Goal: Task Accomplishment & Management: Complete application form

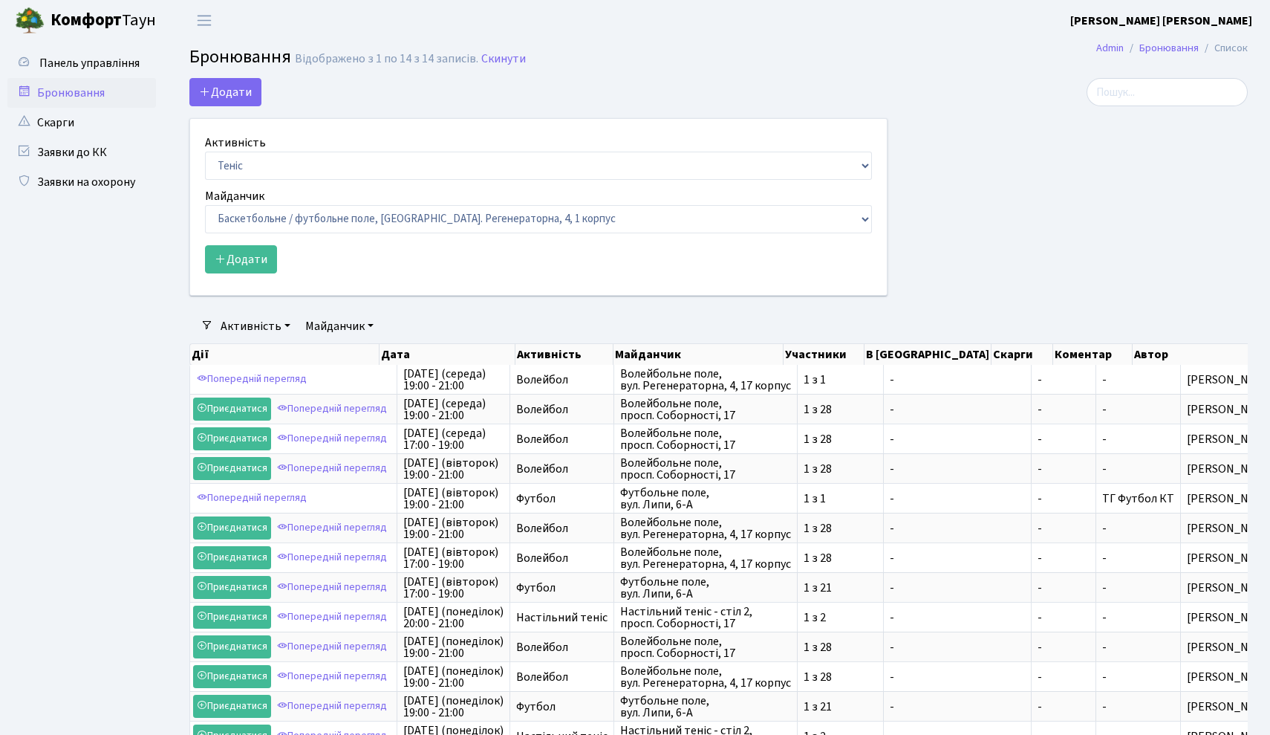
select select "1"
select select "25"
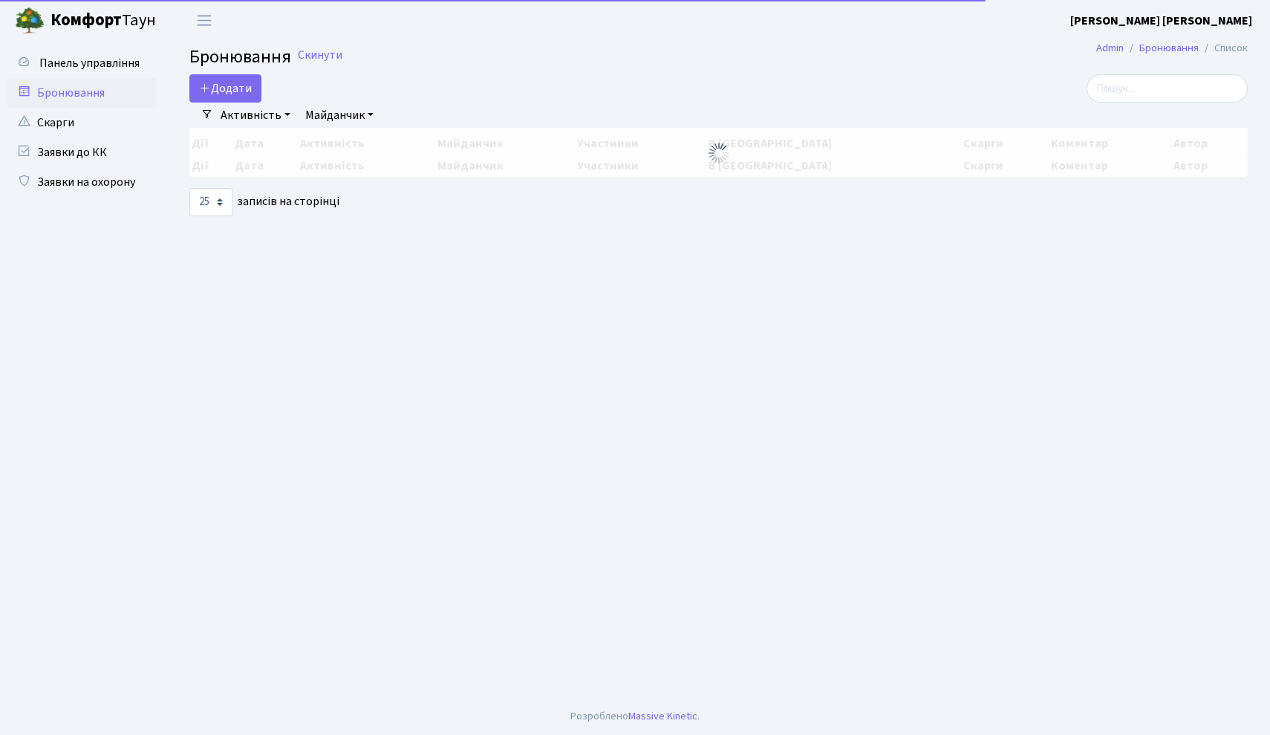
select select "25"
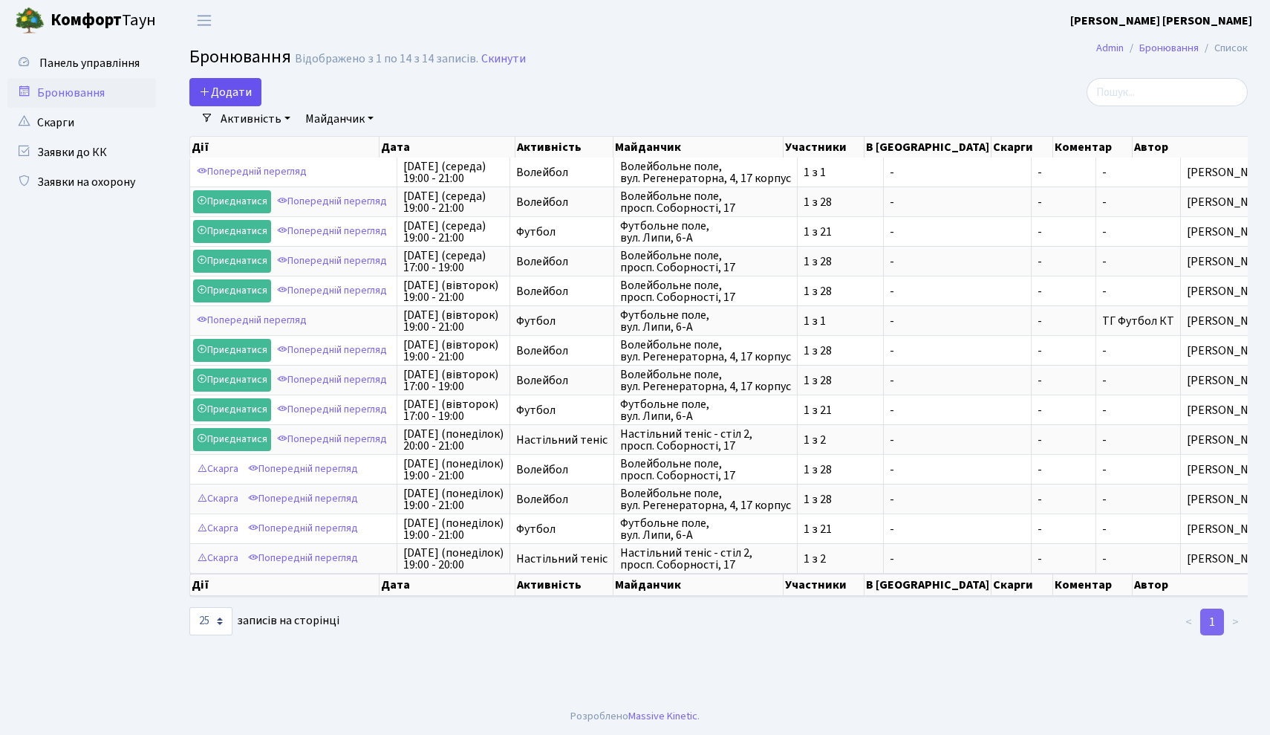
click at [252, 94] on button "Додати" at bounding box center [225, 92] width 72 height 28
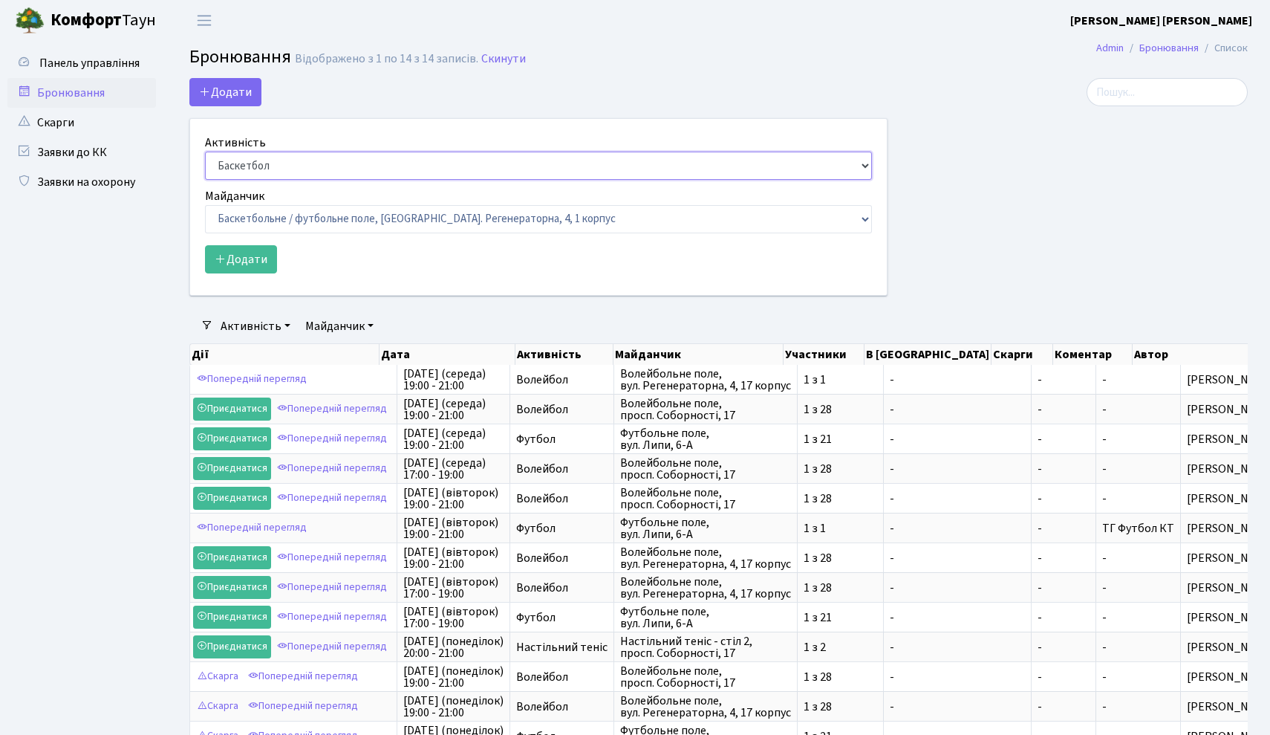
select select "1"
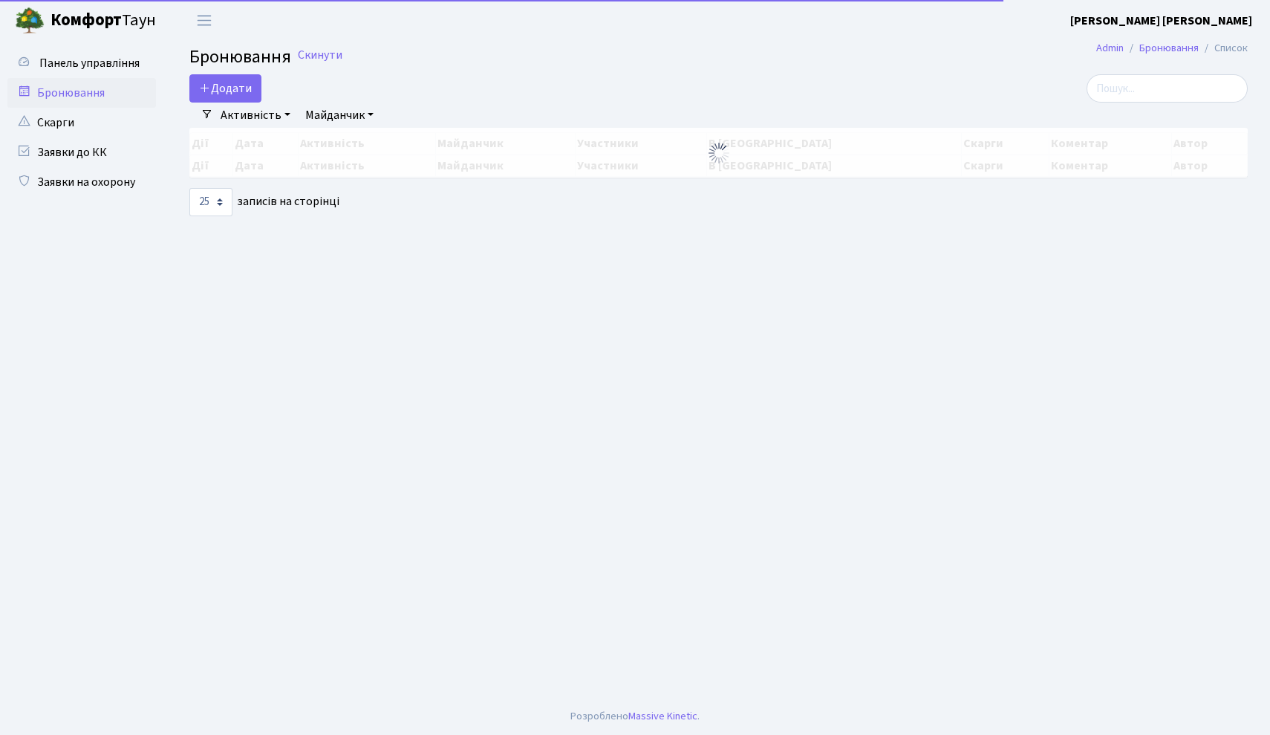
select select "25"
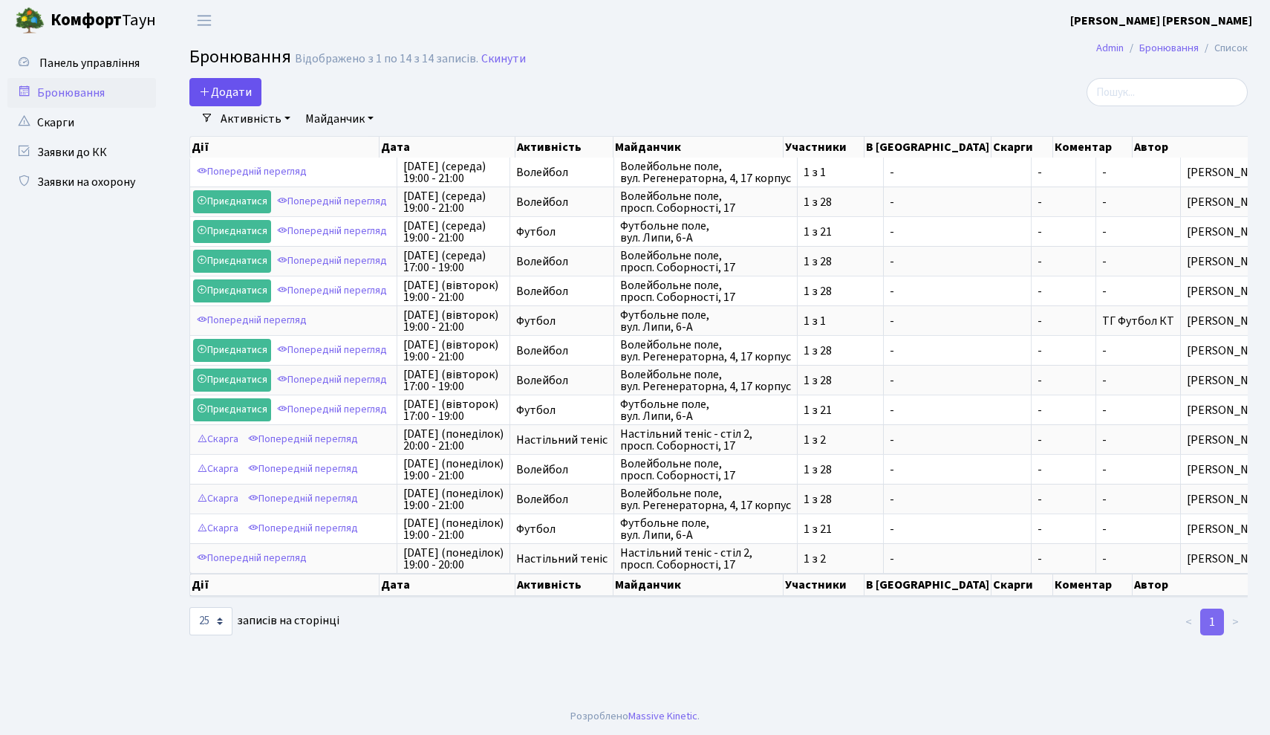
click at [232, 93] on button "Додати" at bounding box center [225, 92] width 72 height 28
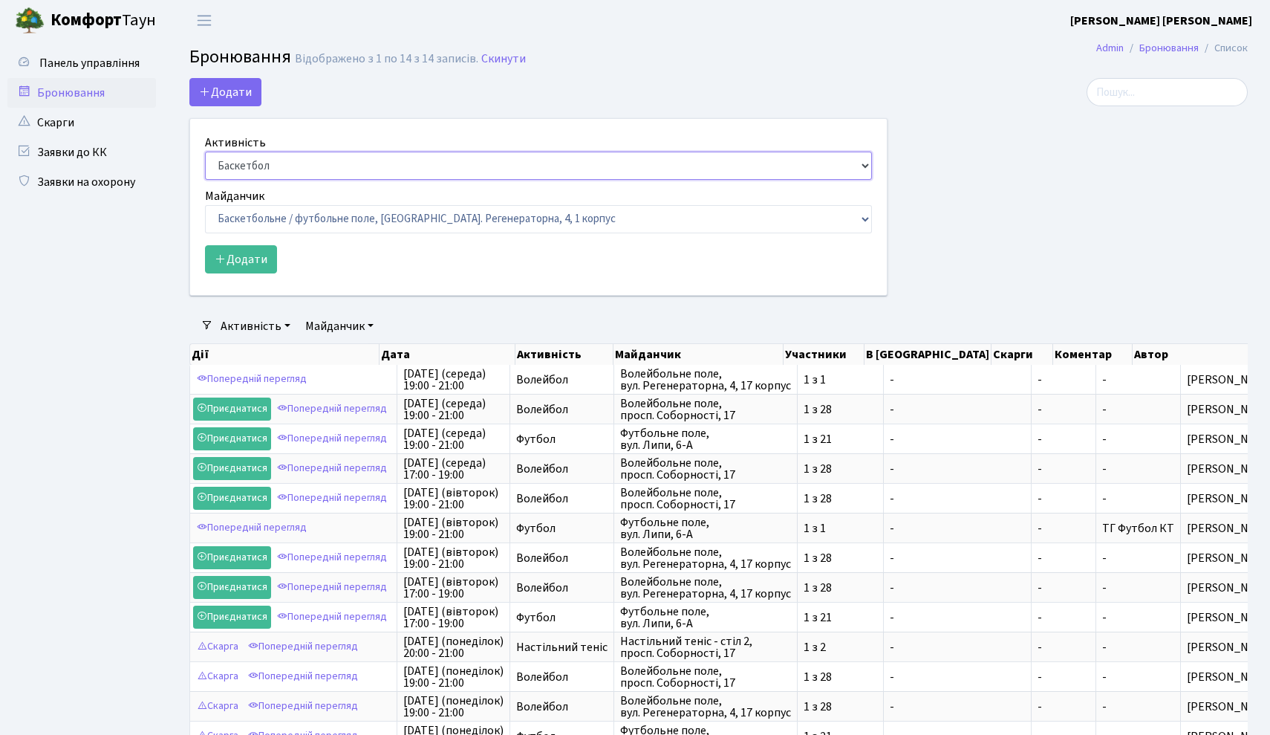
select select "1"
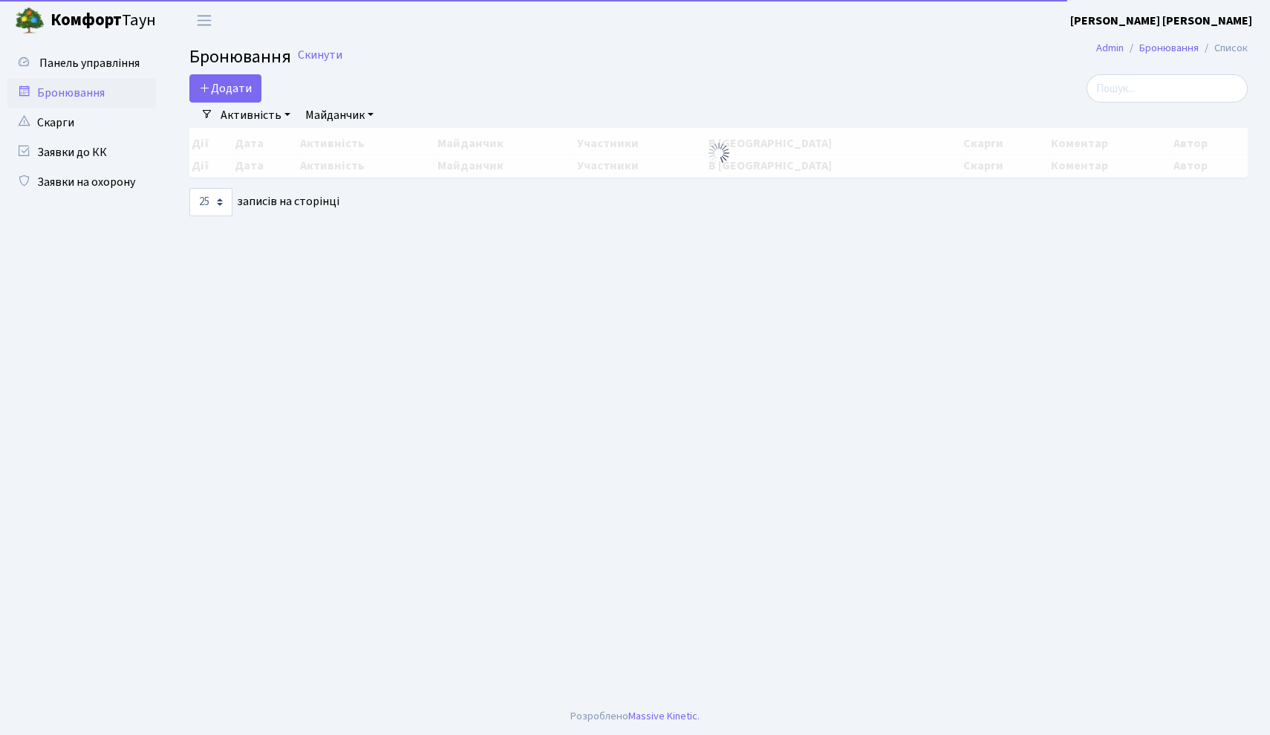
select select "25"
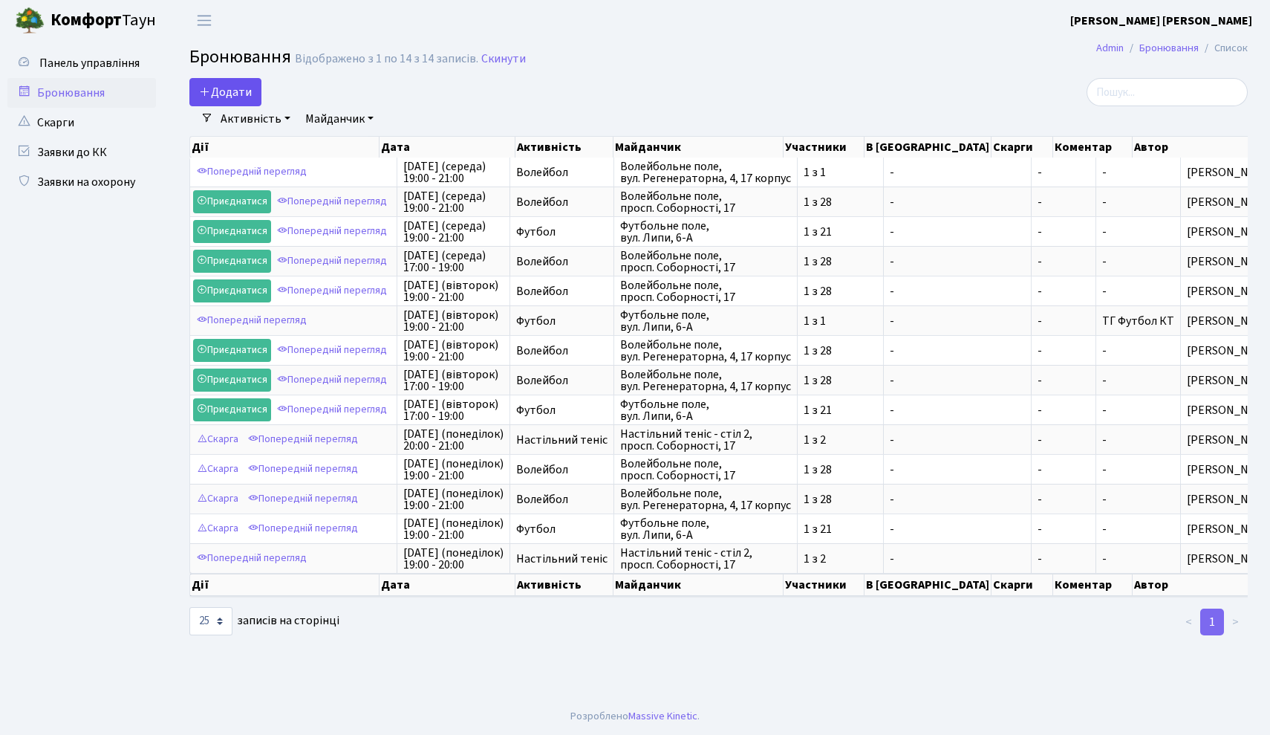
click at [241, 92] on button "Додати" at bounding box center [225, 92] width 72 height 28
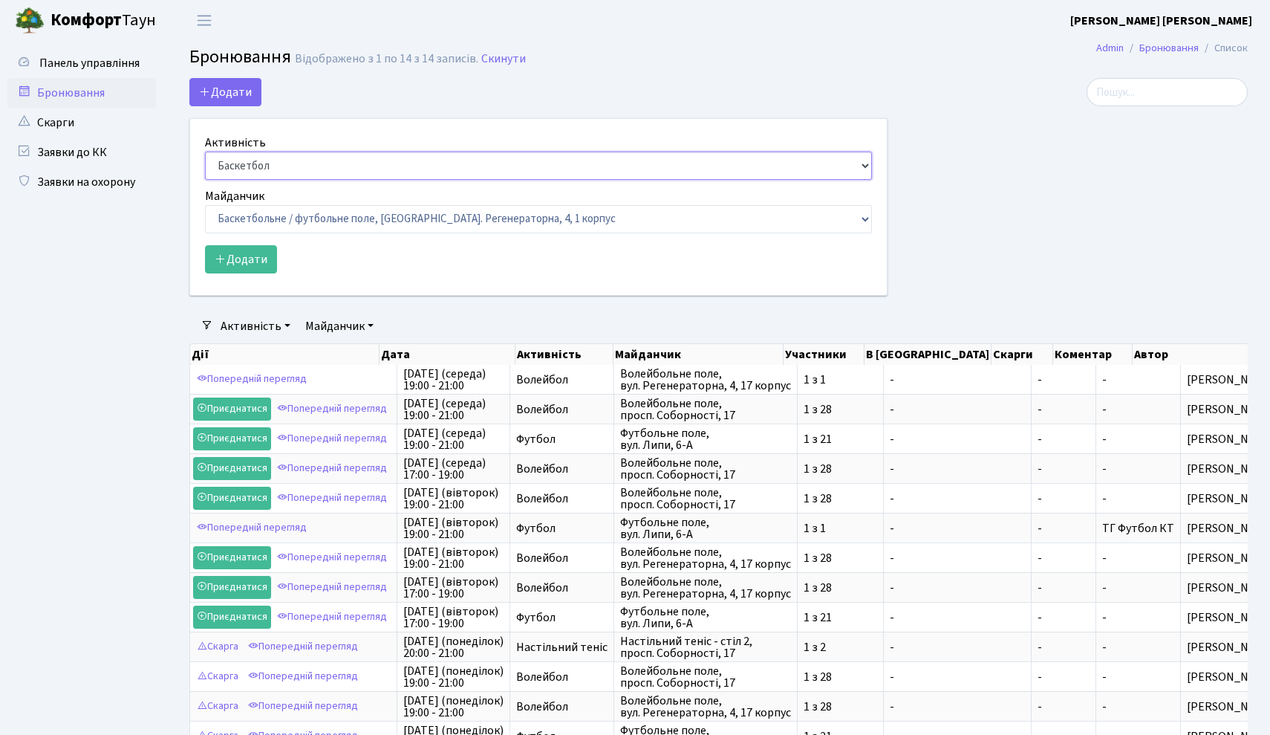
select select "1"
click at [786, 495] on span "Волейбольне поле, просп. Соборності, 17" at bounding box center [705, 498] width 171 height 24
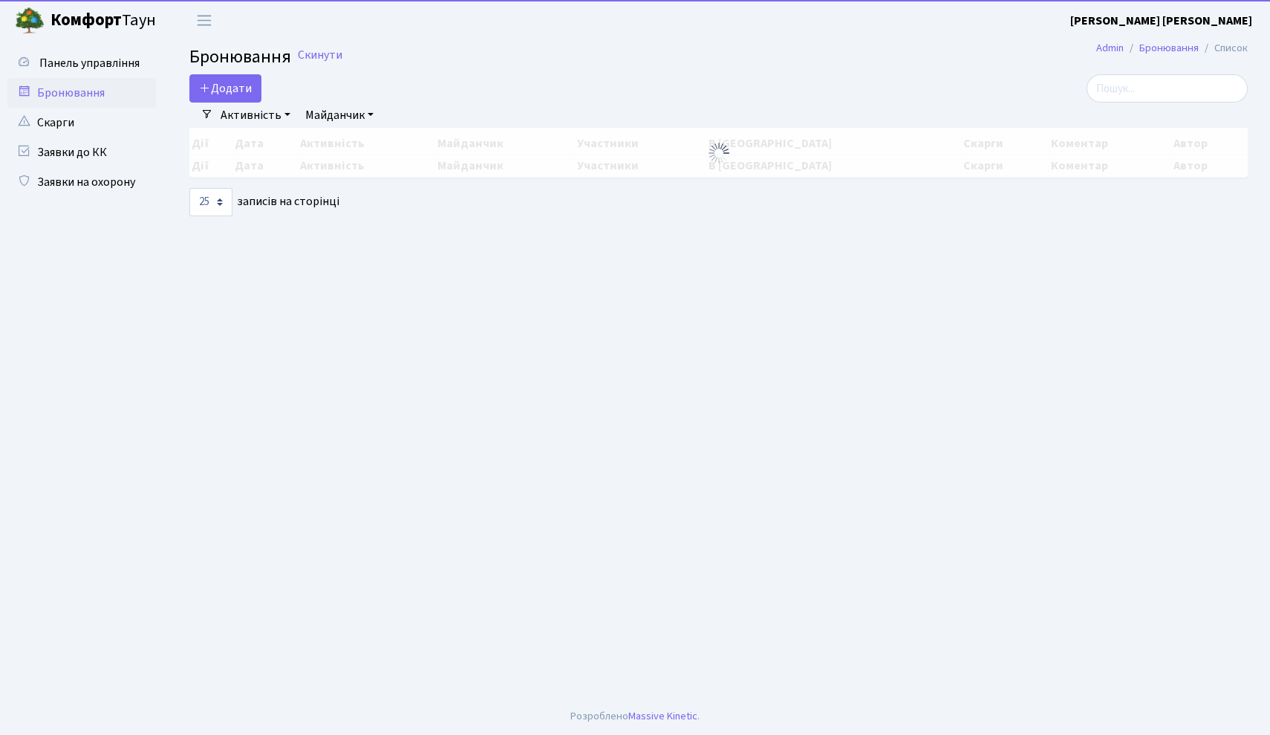
select select "25"
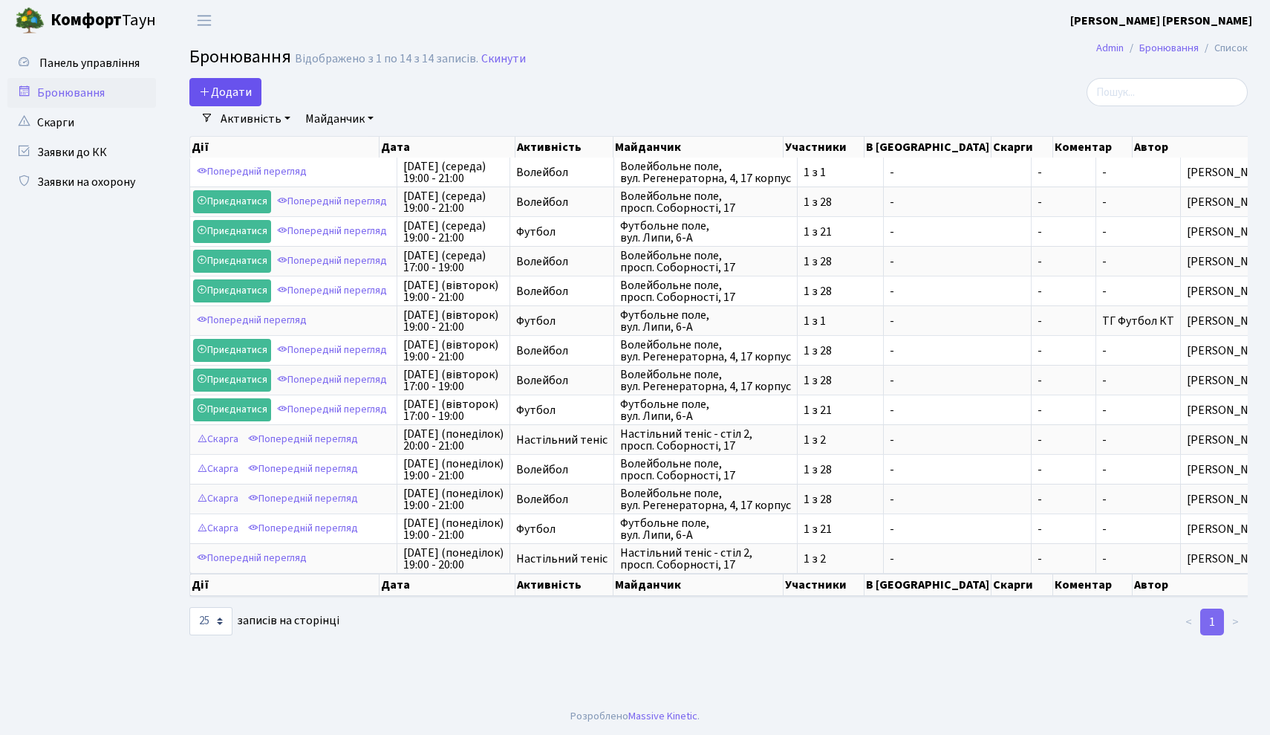
click at [241, 80] on button "Додати" at bounding box center [225, 92] width 72 height 28
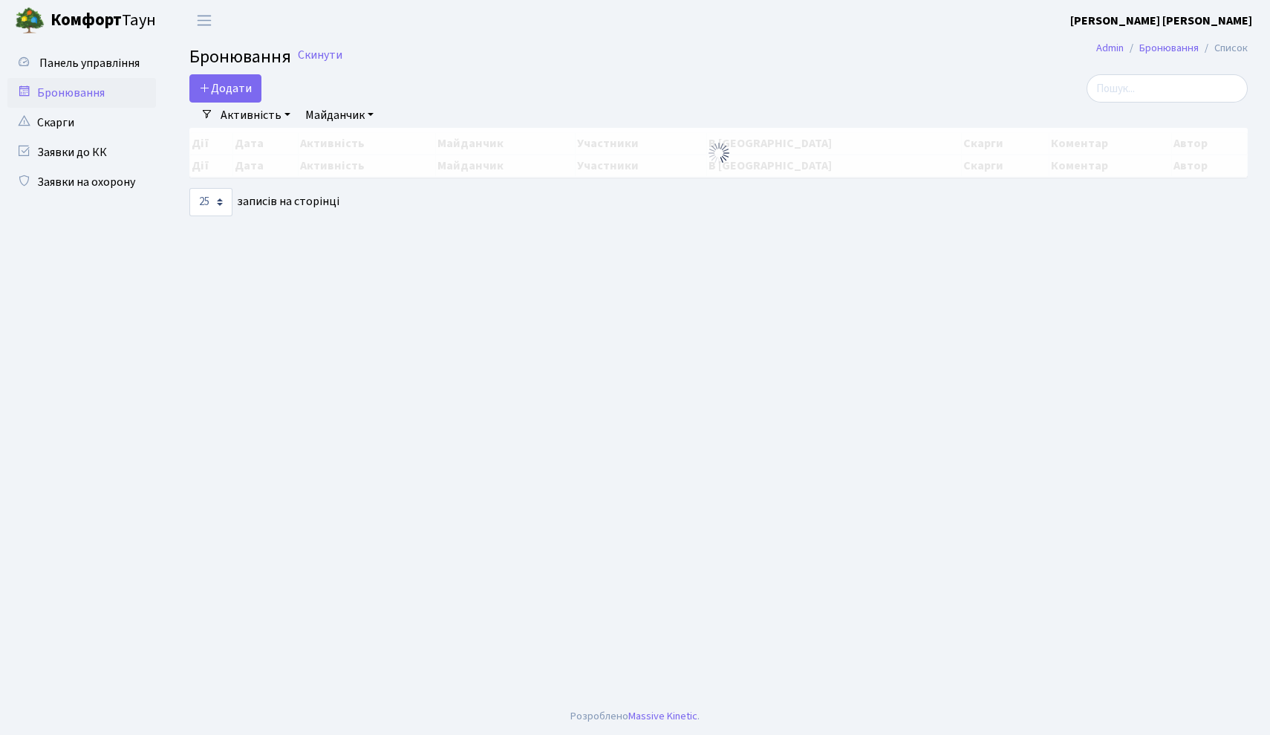
select select "25"
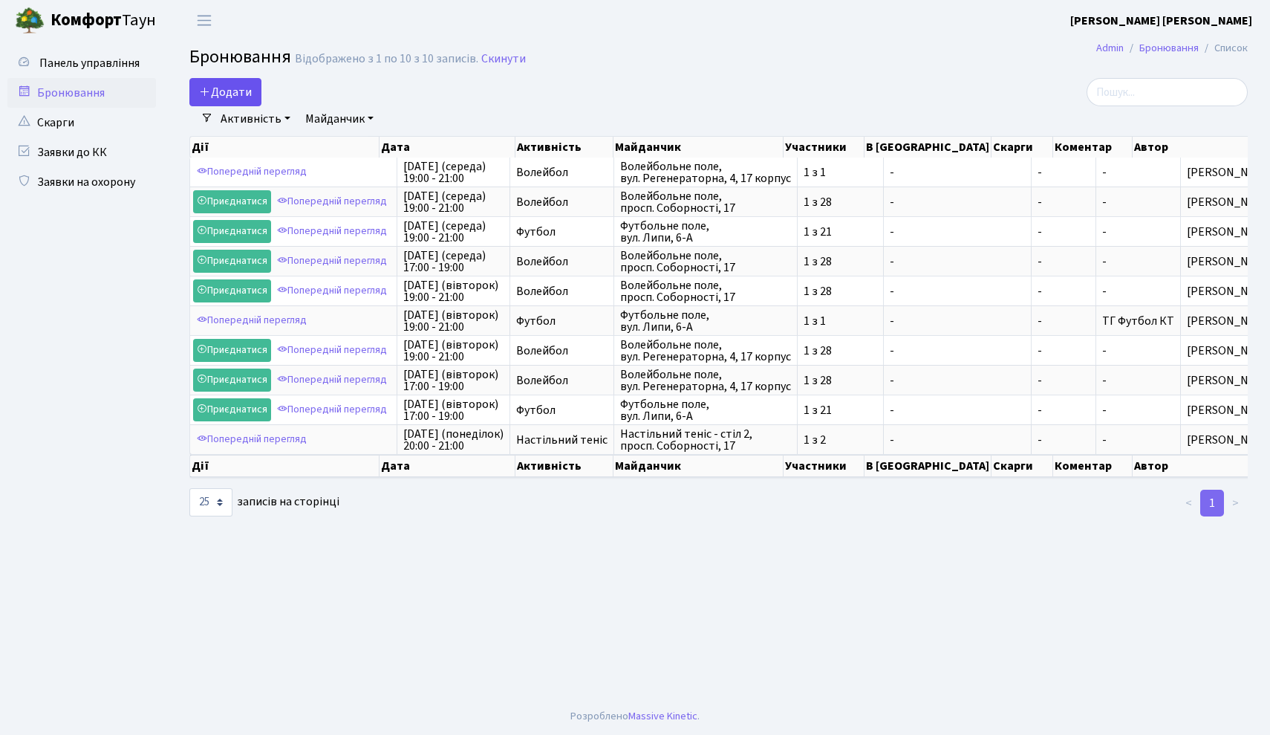
click at [250, 94] on button "Додати" at bounding box center [225, 92] width 72 height 28
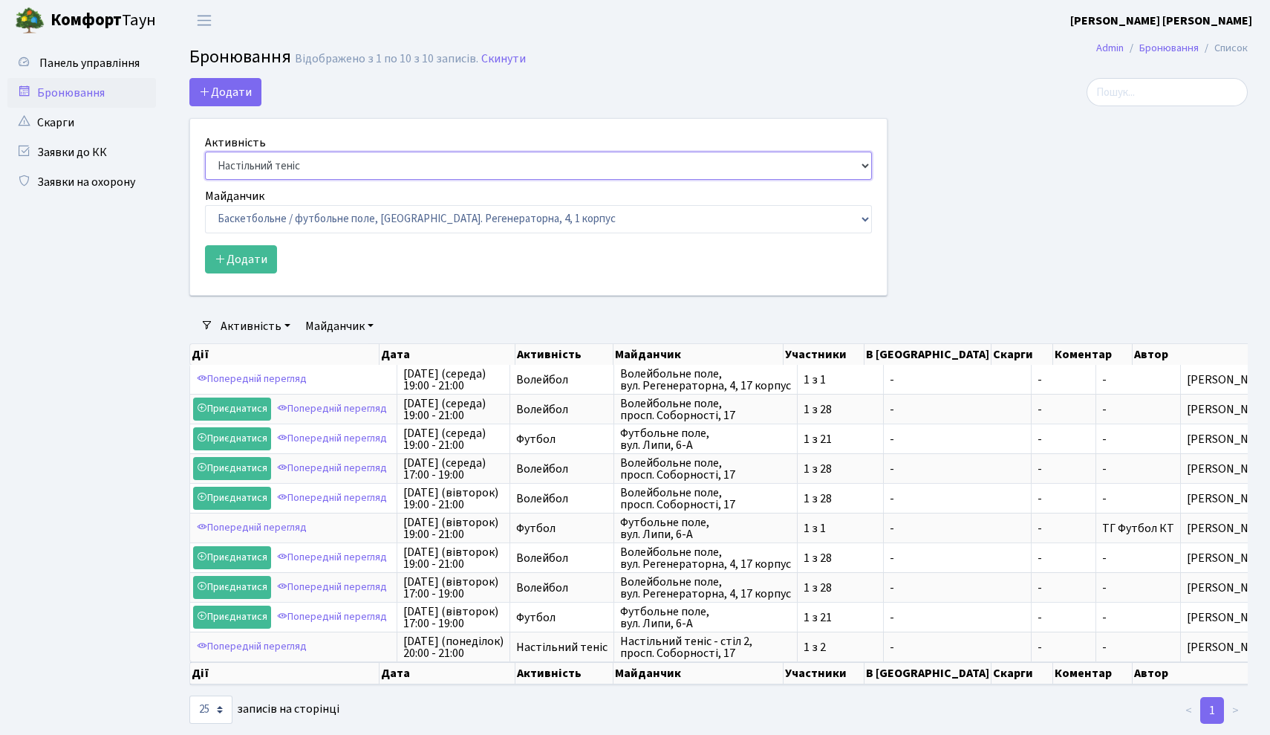
select select "1"
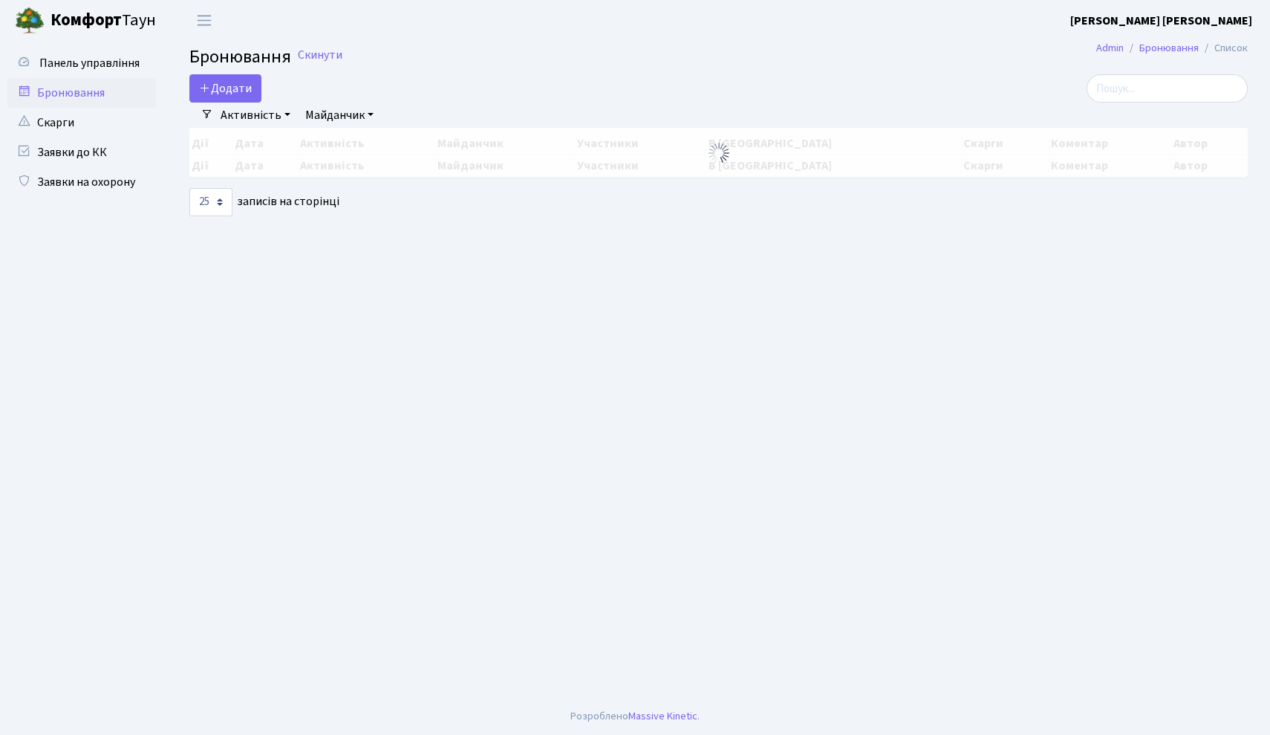
select select "25"
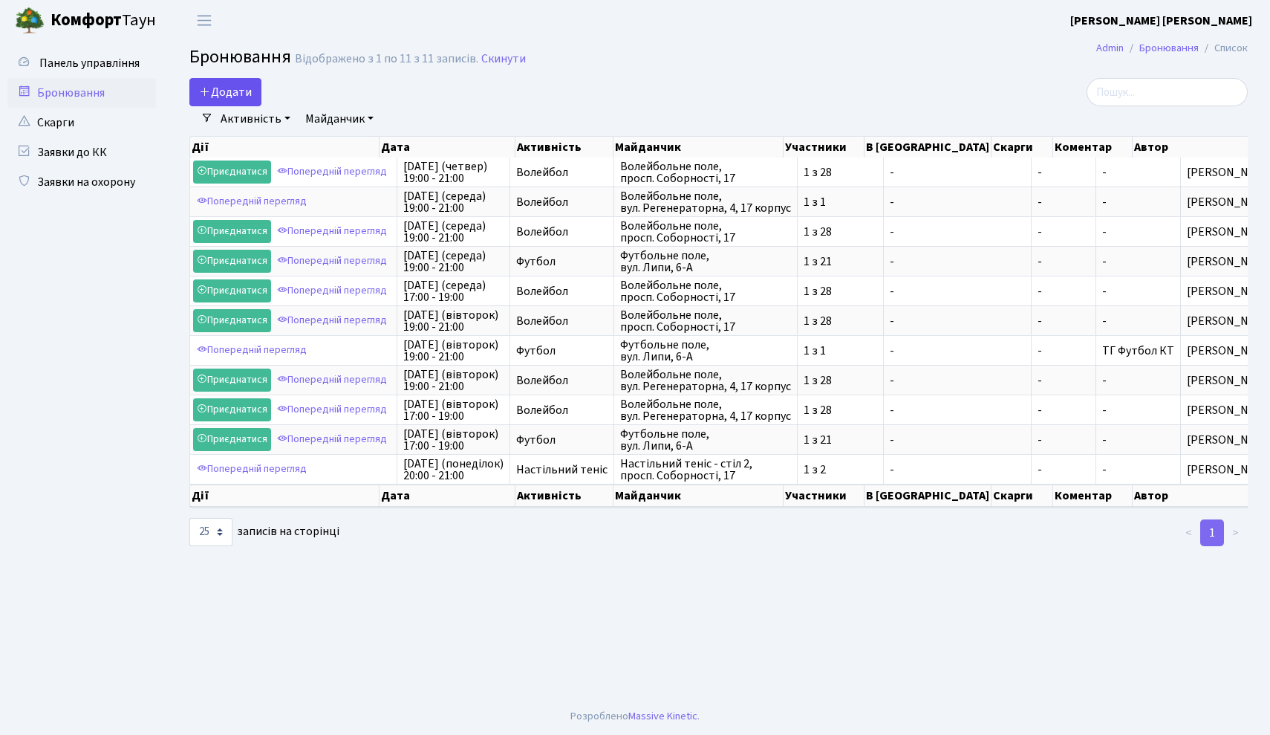
click at [253, 96] on button "Додати" at bounding box center [225, 92] width 72 height 28
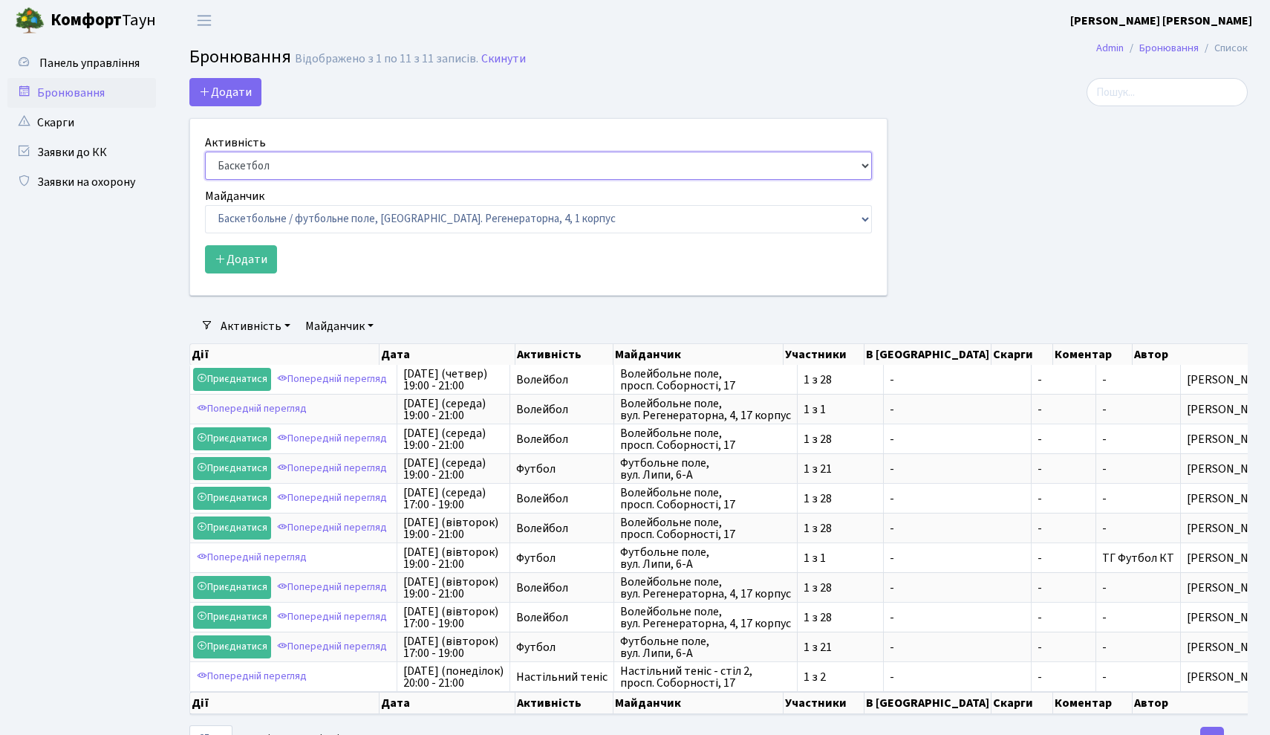
select select "1"
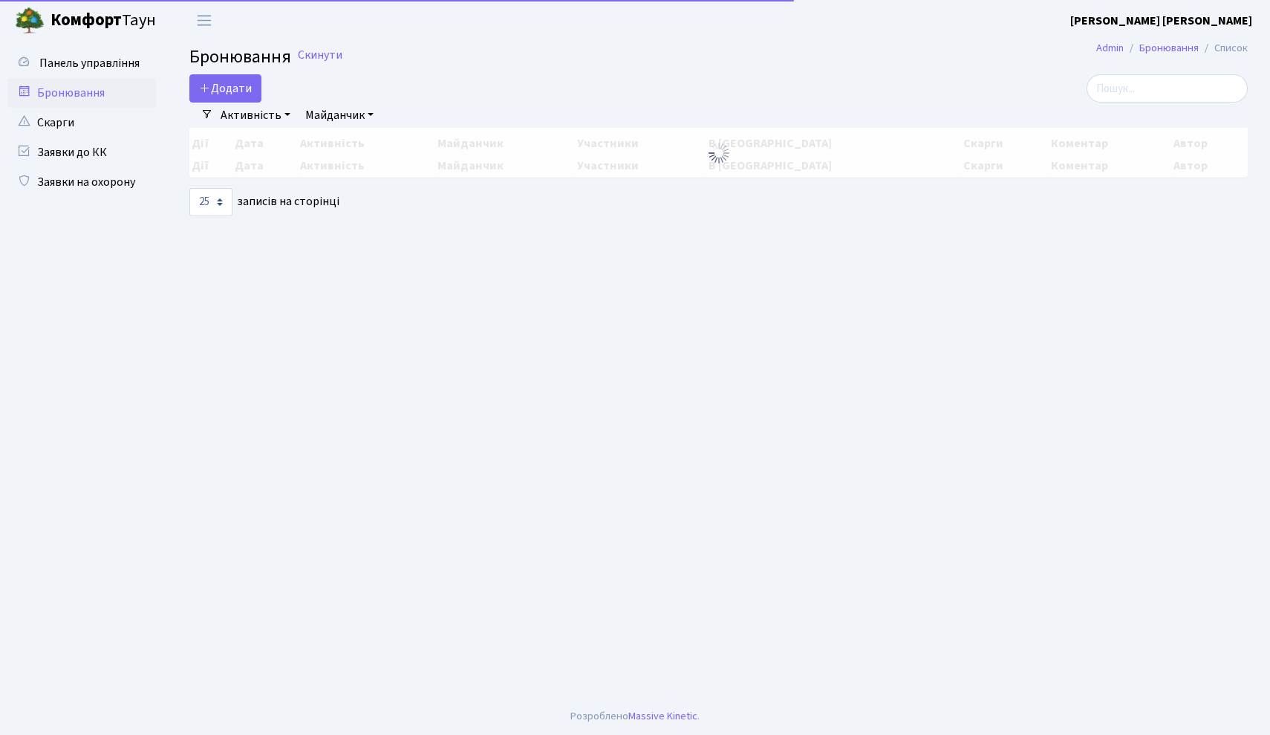
select select "25"
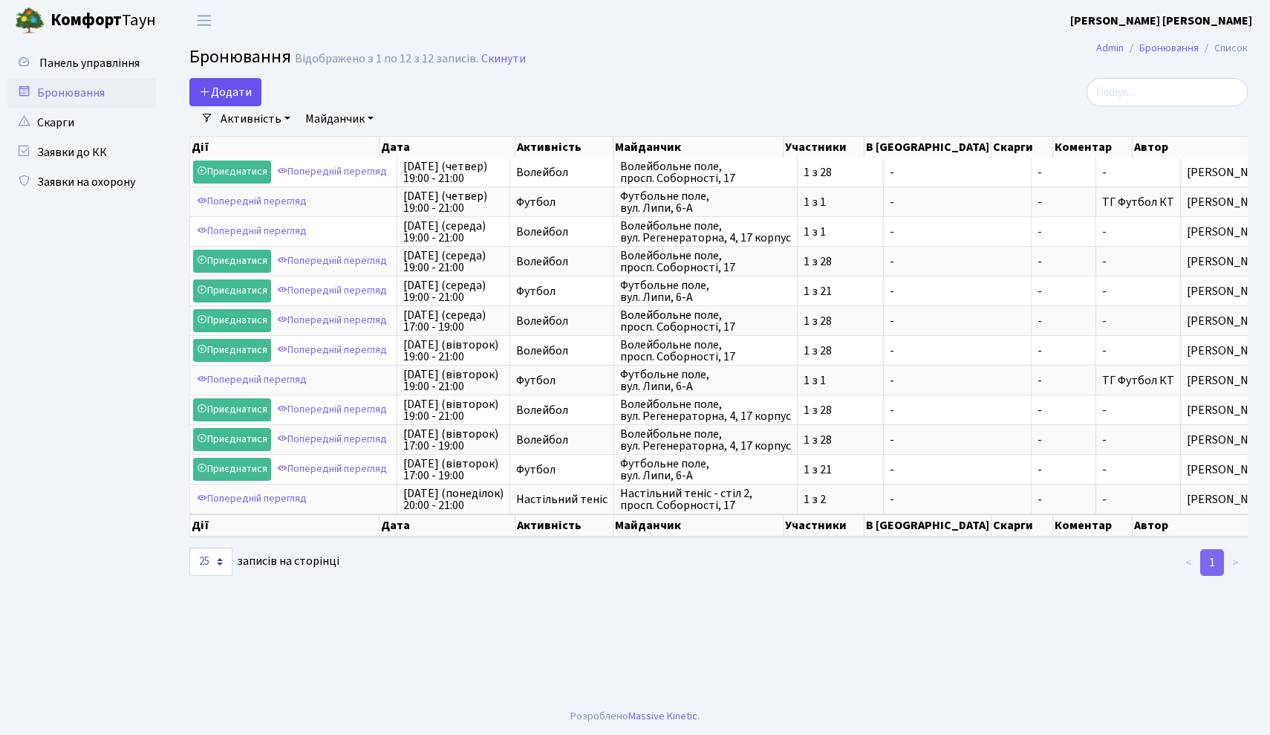
click at [247, 100] on button "Додати" at bounding box center [225, 92] width 72 height 28
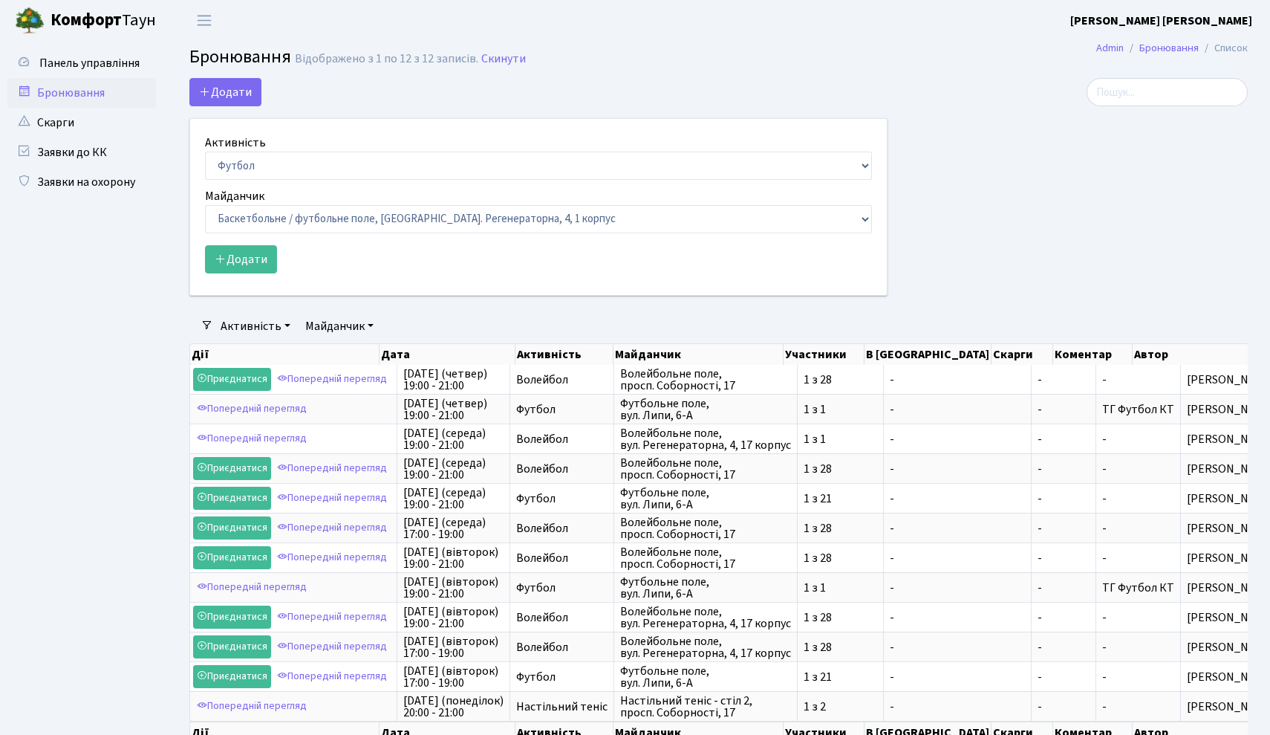
click at [253, 149] on label "Активність" at bounding box center [235, 143] width 61 height 18
click at [253, 152] on select "Баскетбол Волейбол Йога Катання на роликах Настільний теніс [PERSON_NAME] Фітнес" at bounding box center [538, 166] width 667 height 28
select select "1"
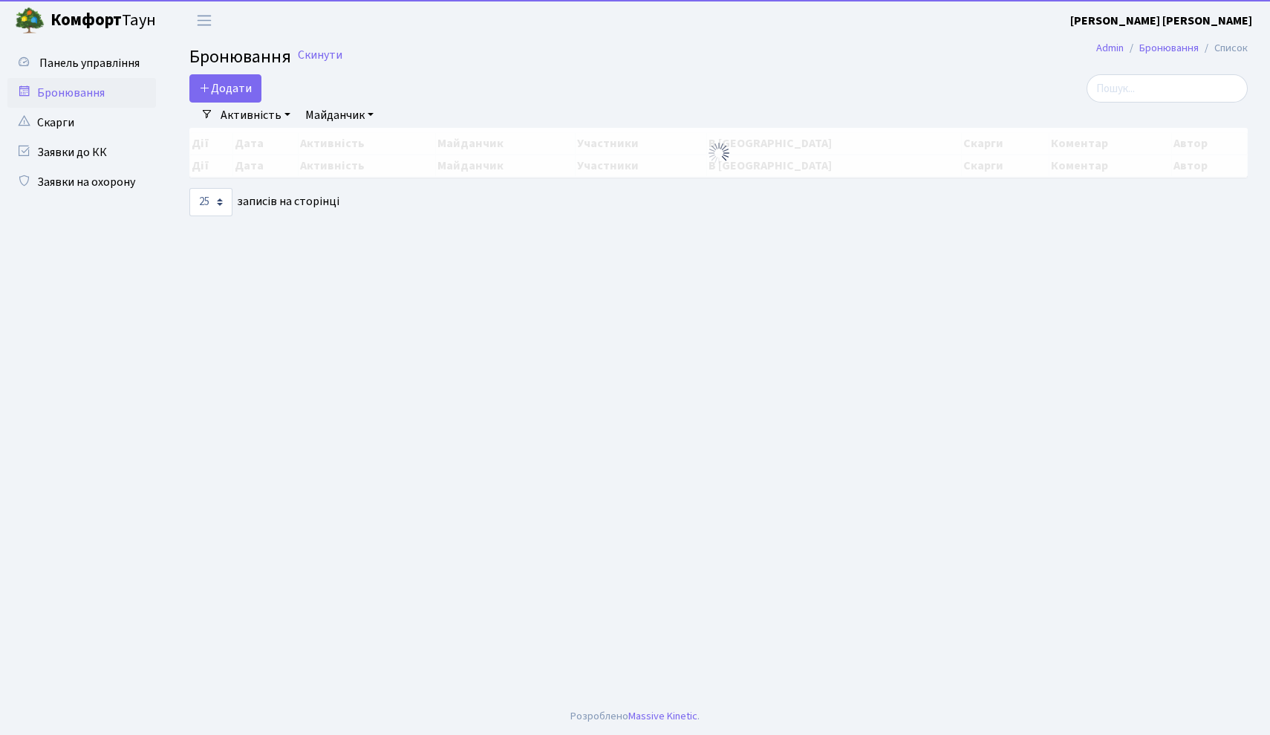
select select "25"
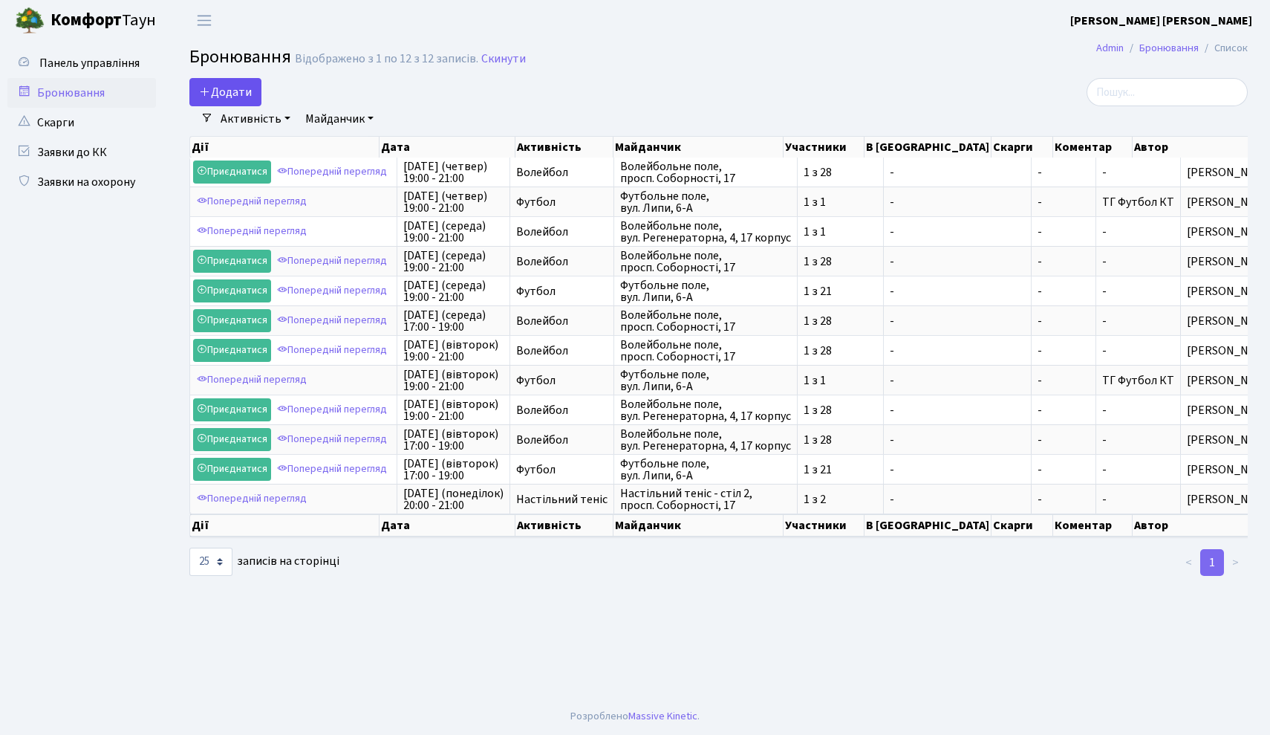
click at [249, 91] on button "Додати" at bounding box center [225, 92] width 72 height 28
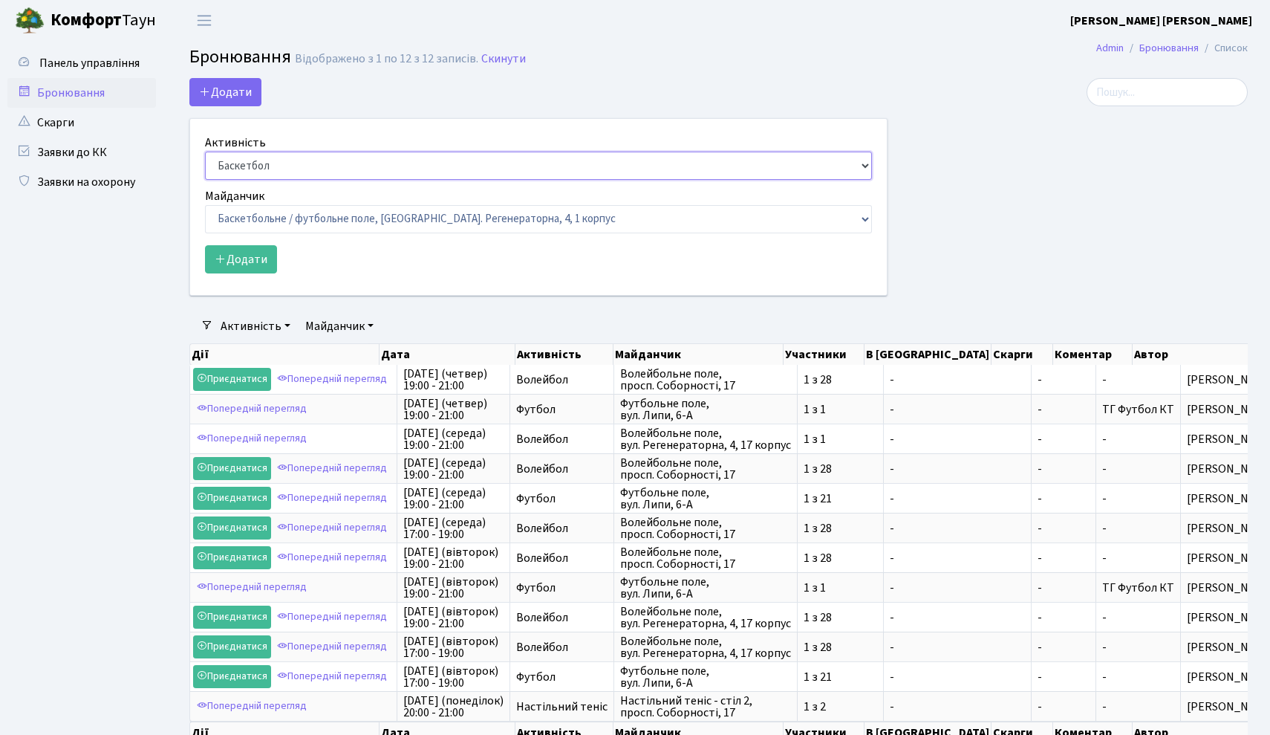
select select "1"
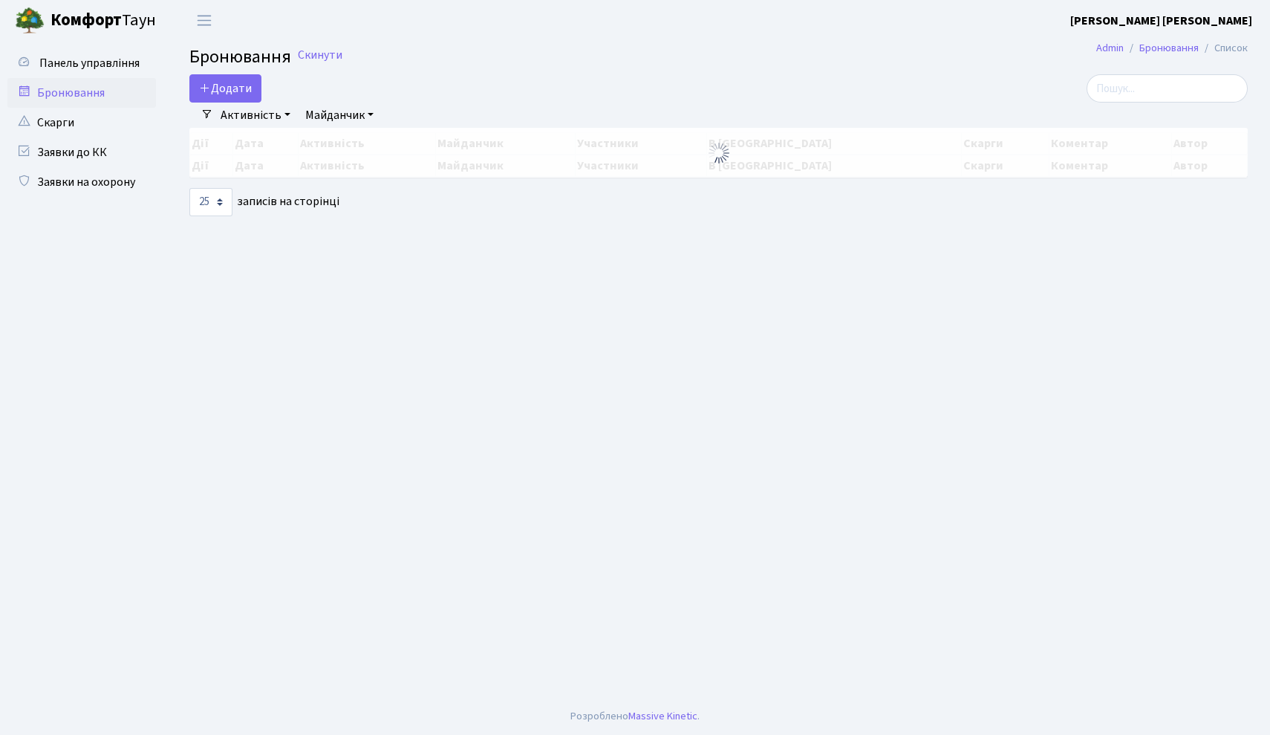
select select "25"
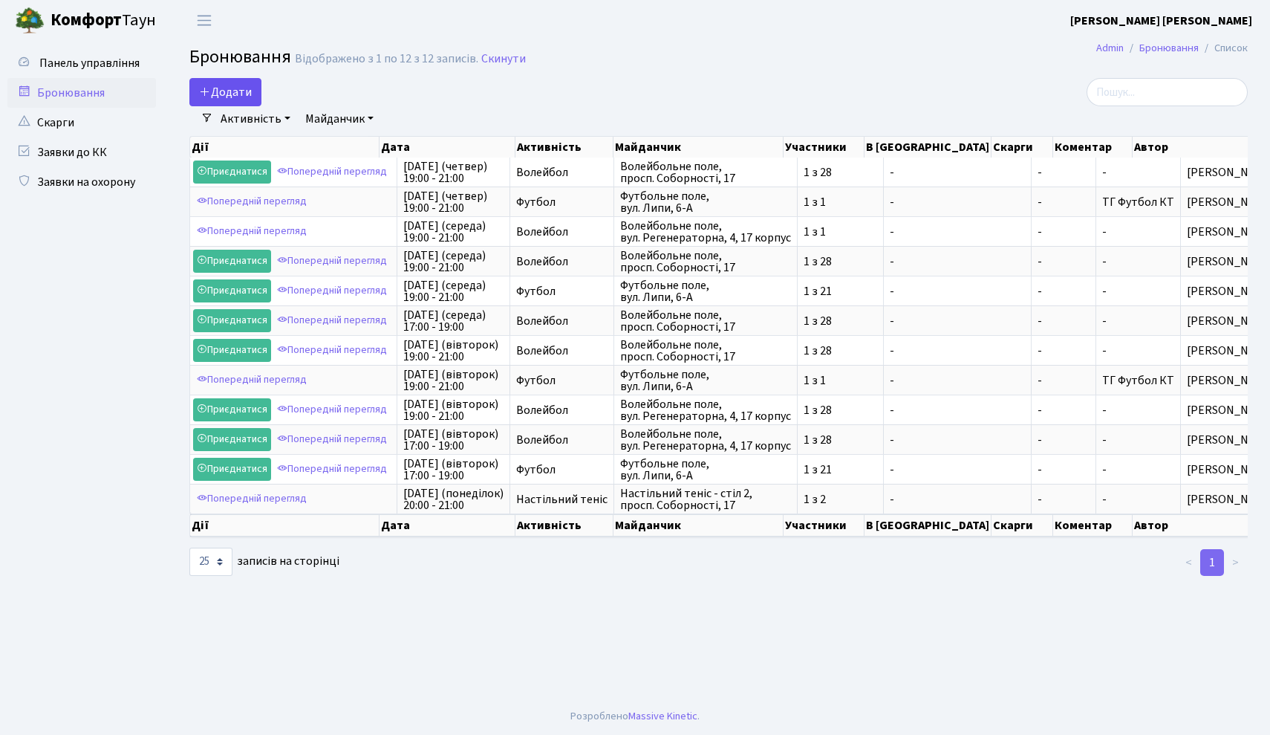
click at [235, 92] on button "Додати" at bounding box center [225, 92] width 72 height 28
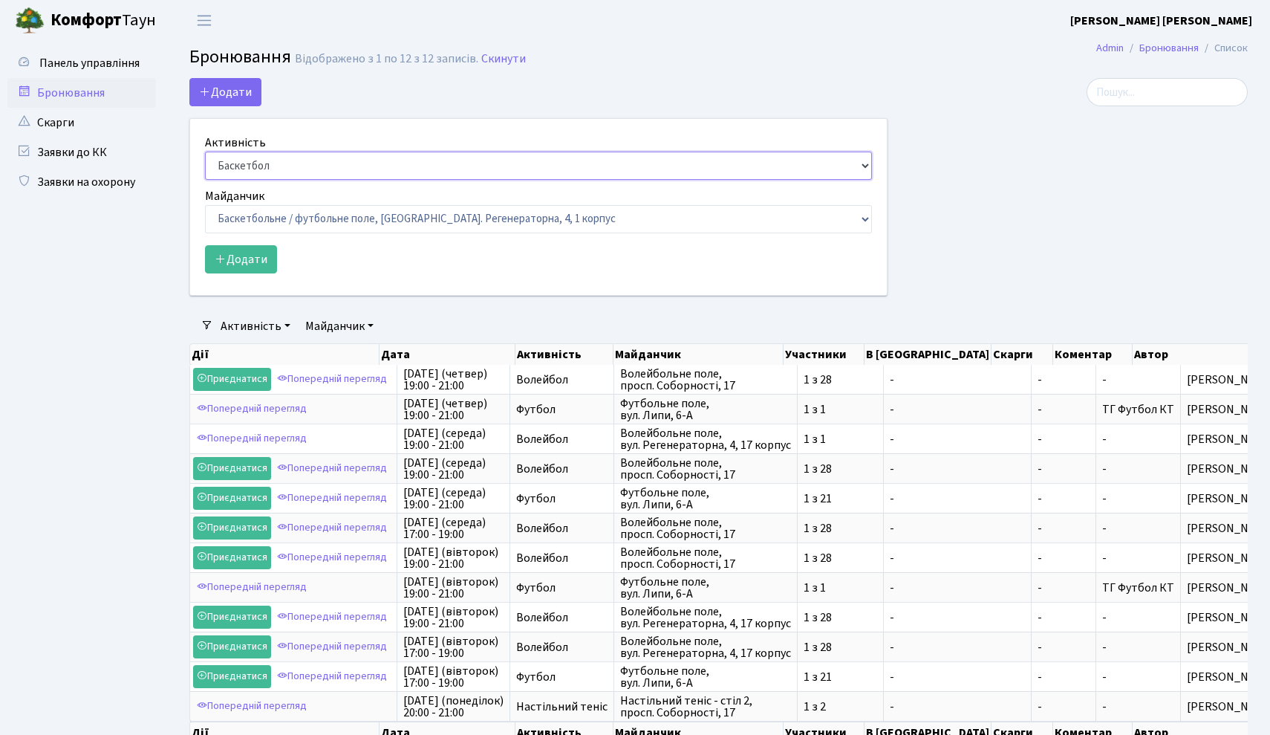
select select "1"
